Goal: Subscribe to service/newsletter

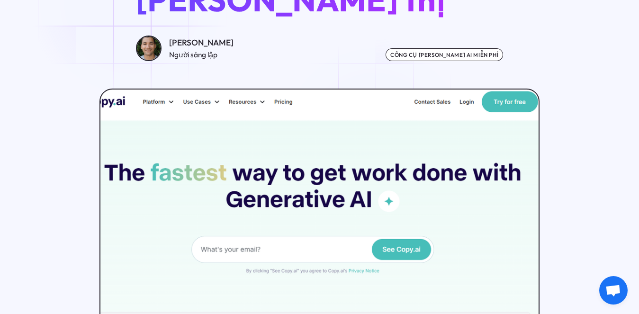
scroll to position [190, 0]
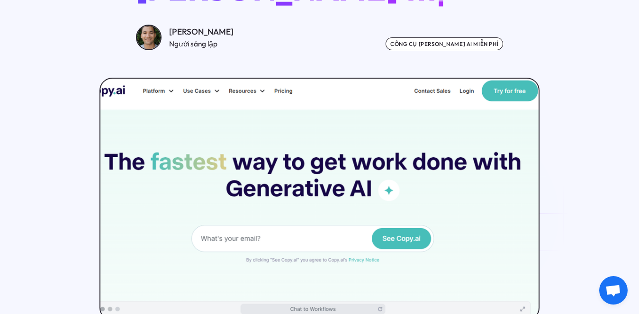
drag, startPoint x: 274, startPoint y: 168, endPoint x: 475, endPoint y: 216, distance: 205.6
drag, startPoint x: 475, startPoint y: 216, endPoint x: 393, endPoint y: 148, distance: 105.7
click at [393, 148] on img at bounding box center [319, 200] width 443 height 244
click at [300, 208] on img at bounding box center [319, 200] width 443 height 244
click at [234, 206] on img at bounding box center [319, 200] width 443 height 244
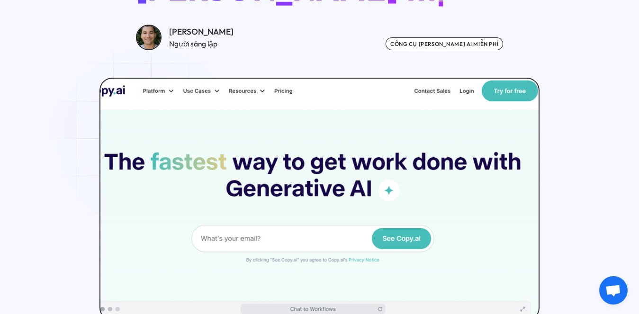
click at [233, 206] on img at bounding box center [319, 200] width 443 height 244
click at [423, 203] on img at bounding box center [319, 200] width 443 height 244
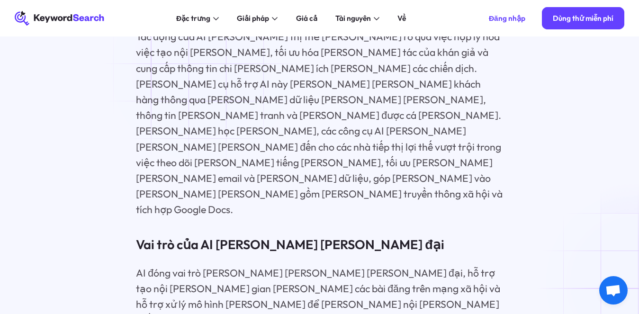
scroll to position [1043, 0]
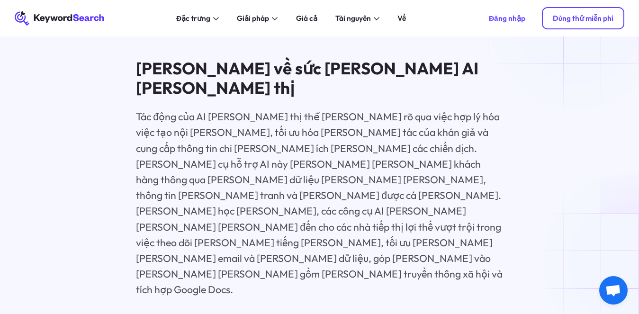
click at [587, 18] on font "Dùng thử miễn phí" at bounding box center [583, 18] width 61 height 9
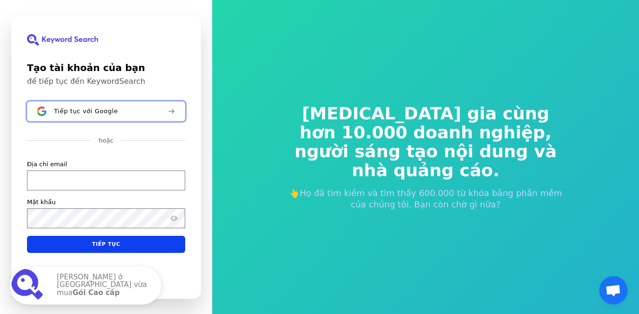
click at [99, 107] on font "Tiếp tục với Google" at bounding box center [86, 110] width 64 height 7
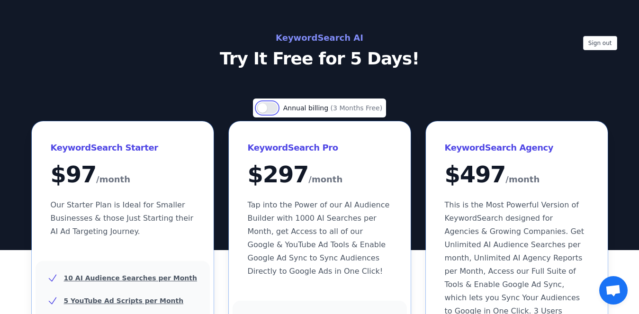
click at [275, 113] on button "Use setting" at bounding box center [267, 107] width 21 height 11
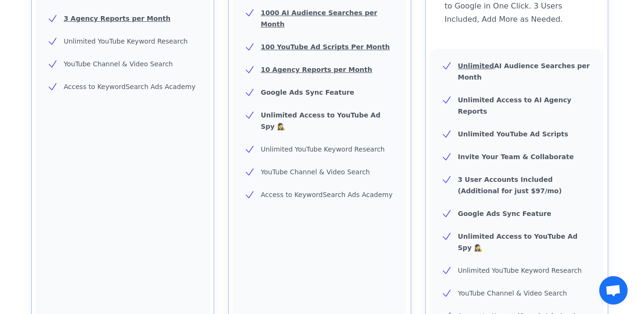
scroll to position [332, 0]
